Goal: Information Seeking & Learning: Find specific page/section

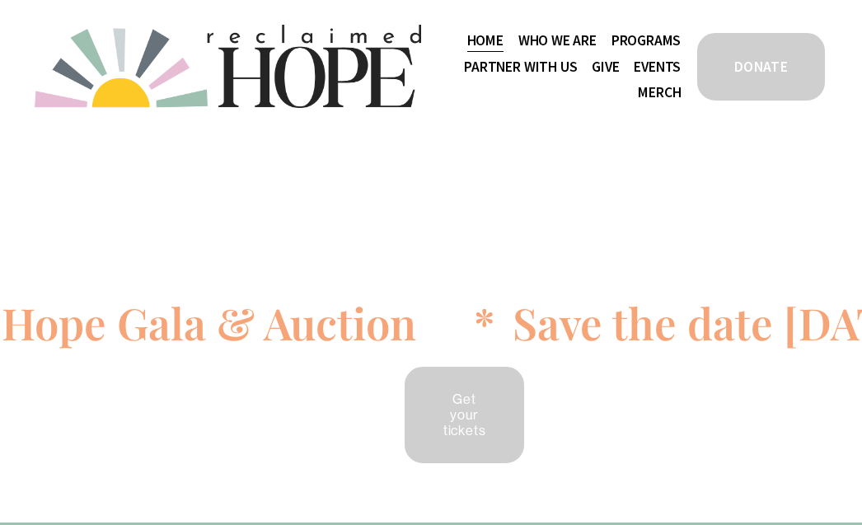
click at [0, 0] on span "Staff & Board" at bounding box center [0, 0] width 0 height 0
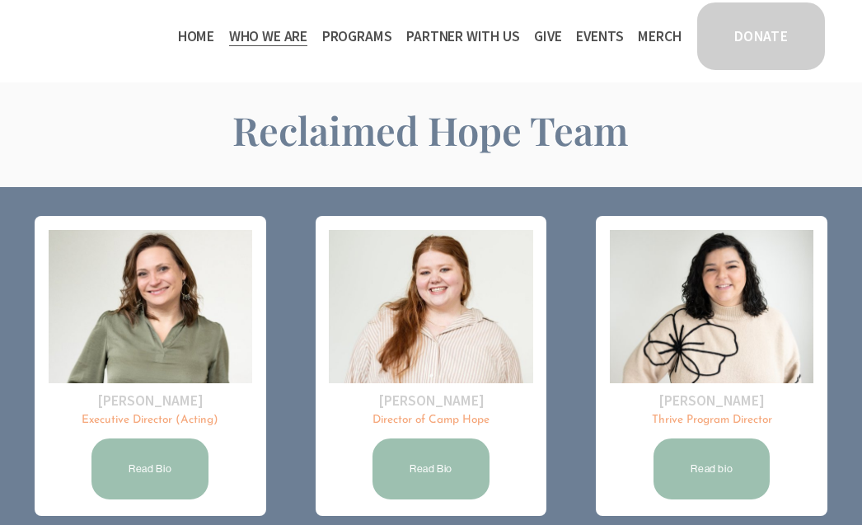
scroll to position [28, 0]
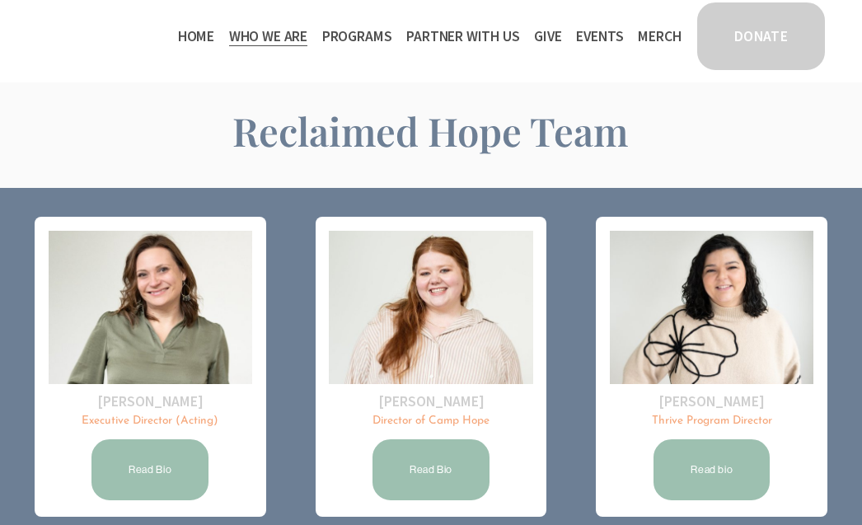
click at [0, 0] on span "Public Documents" at bounding box center [0, 0] width 0 height 0
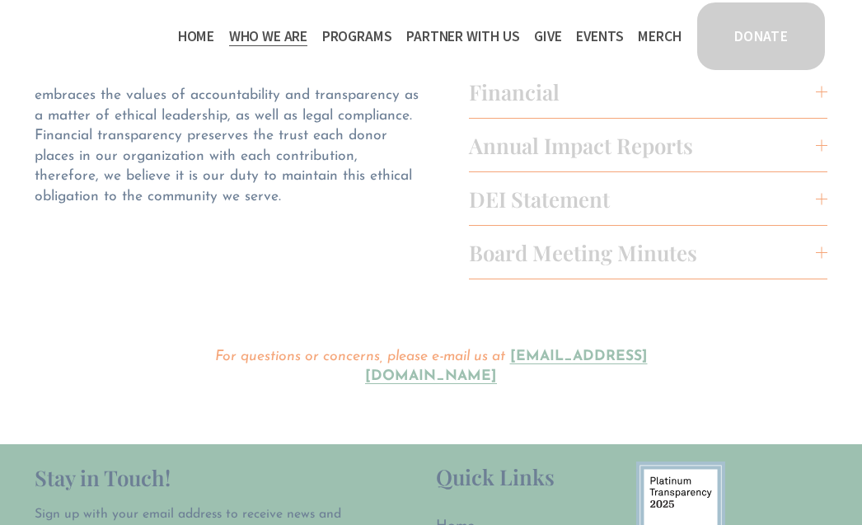
scroll to position [129, 0]
click at [616, 255] on span "Board Meeting Minutes" at bounding box center [642, 251] width 347 height 28
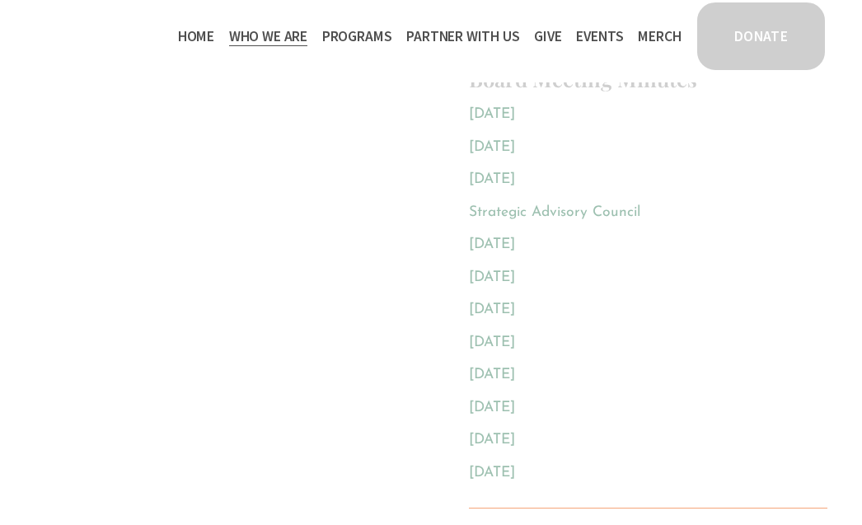
scroll to position [298, 0]
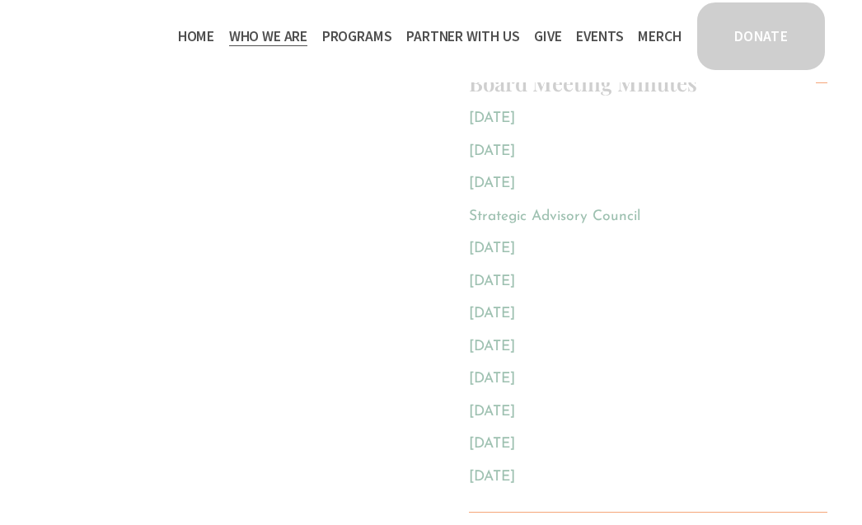
click at [606, 220] on link "Strategic Advisory Council" at bounding box center [554, 216] width 171 height 14
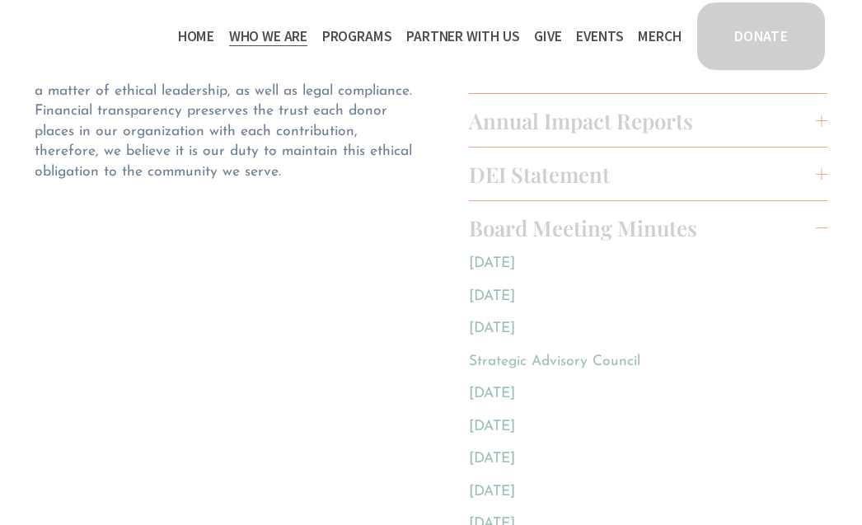
scroll to position [0, 0]
